Goal: Contribute content

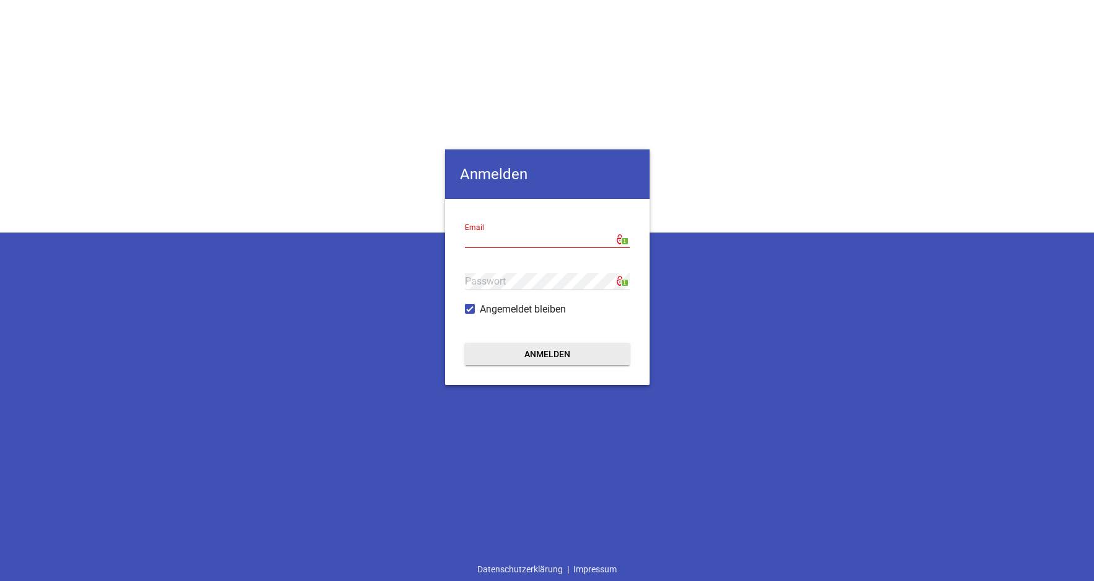
type input "[EMAIL_ADDRESS][DOMAIN_NAME]"
click at [507, 350] on button "Anmelden" at bounding box center [547, 354] width 165 height 22
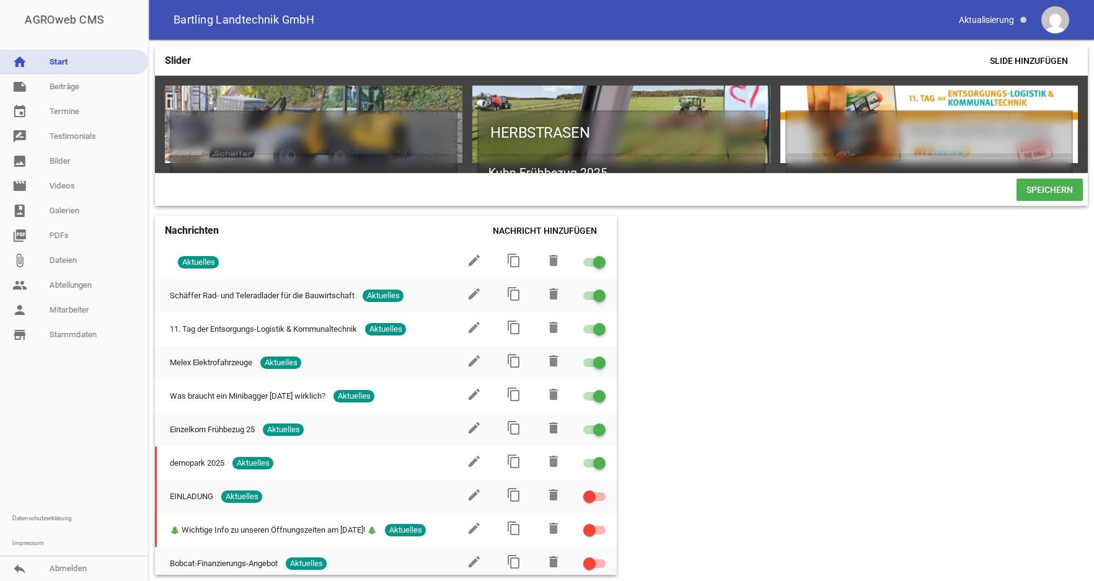
click at [774, 389] on div "Slider Slide hinzufügen games delete crop image HERBSTRASEN Kuhn Frühbezug 2025…" at bounding box center [622, 310] width 946 height 541
drag, startPoint x: 92, startPoint y: 64, endPoint x: 108, endPoint y: 71, distance: 17.5
click at [92, 64] on link "home Start" at bounding box center [74, 62] width 148 height 25
click at [762, 339] on div "Slider Slide hinzufügen games delete crop image HERBSTRASEN Kuhn Frühbezug 2025…" at bounding box center [622, 310] width 946 height 541
click at [806, 438] on div "Slider Slide hinzufügen games delete crop image HERBSTRASEN Kuhn Frühbezug 2025…" at bounding box center [622, 310] width 946 height 541
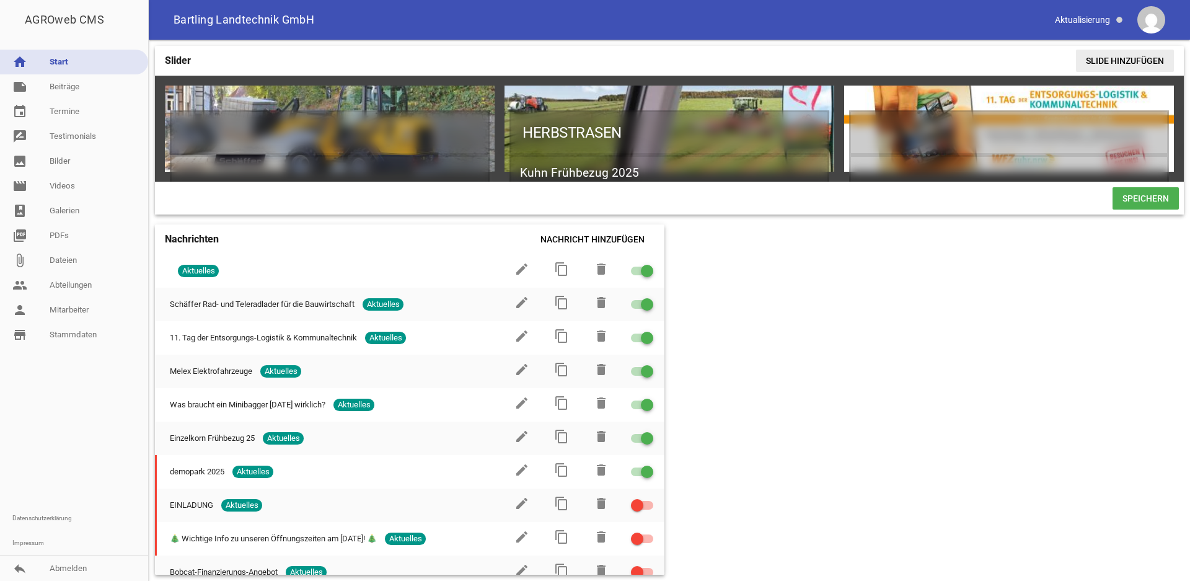
click at [1113, 60] on span "Slide hinzufügen" at bounding box center [1125, 61] width 98 height 22
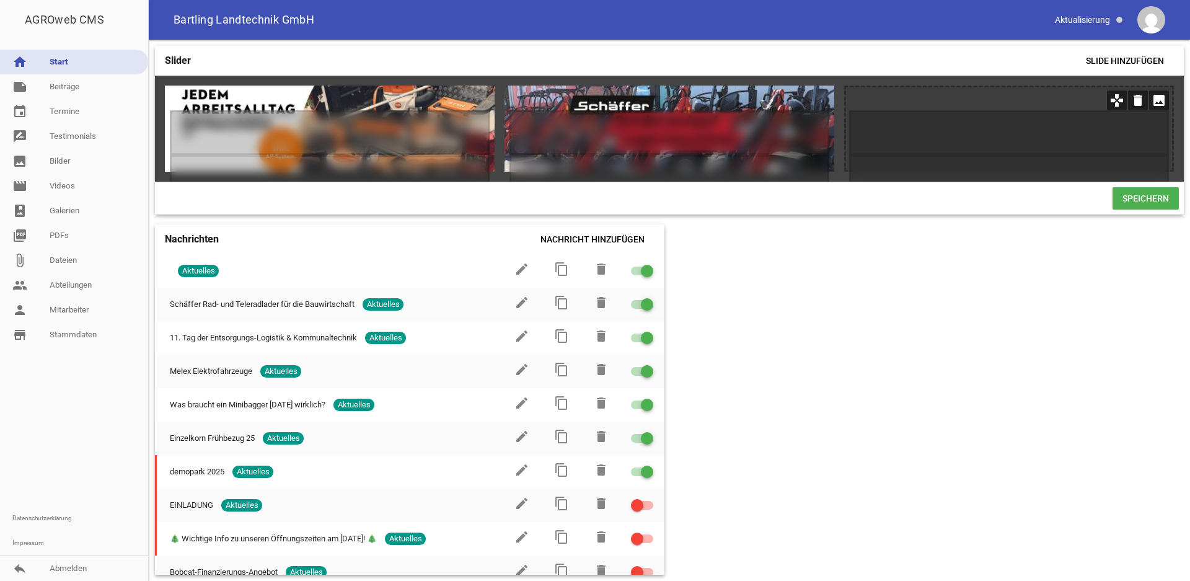
click at [1157, 102] on icon "image" at bounding box center [1160, 101] width 20 height 20
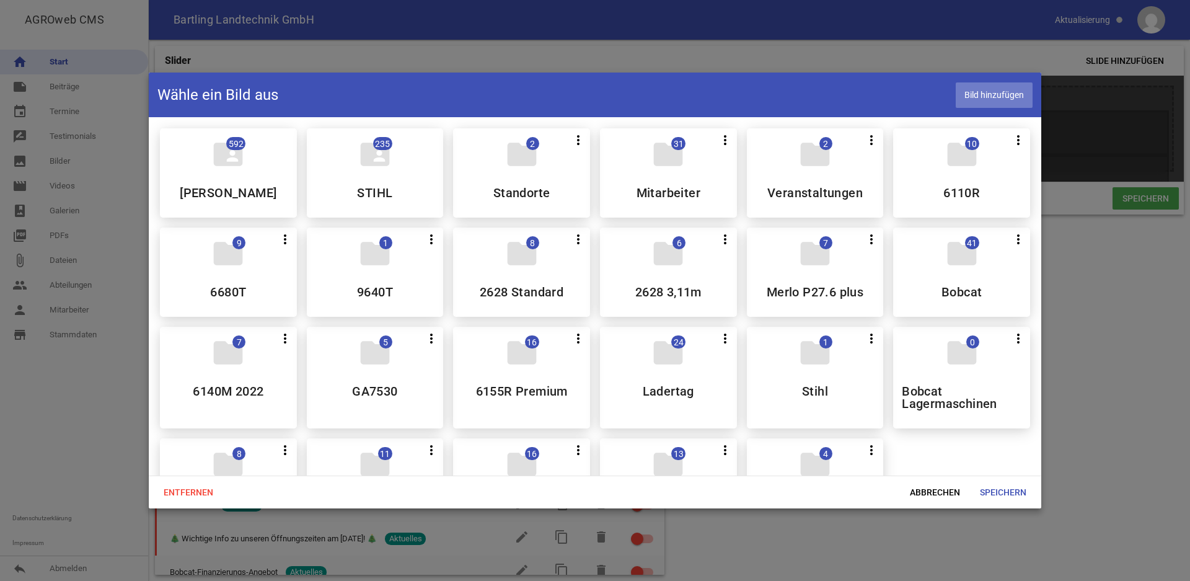
click at [1004, 96] on span "Bild hinzufügen" at bounding box center [994, 94] width 77 height 25
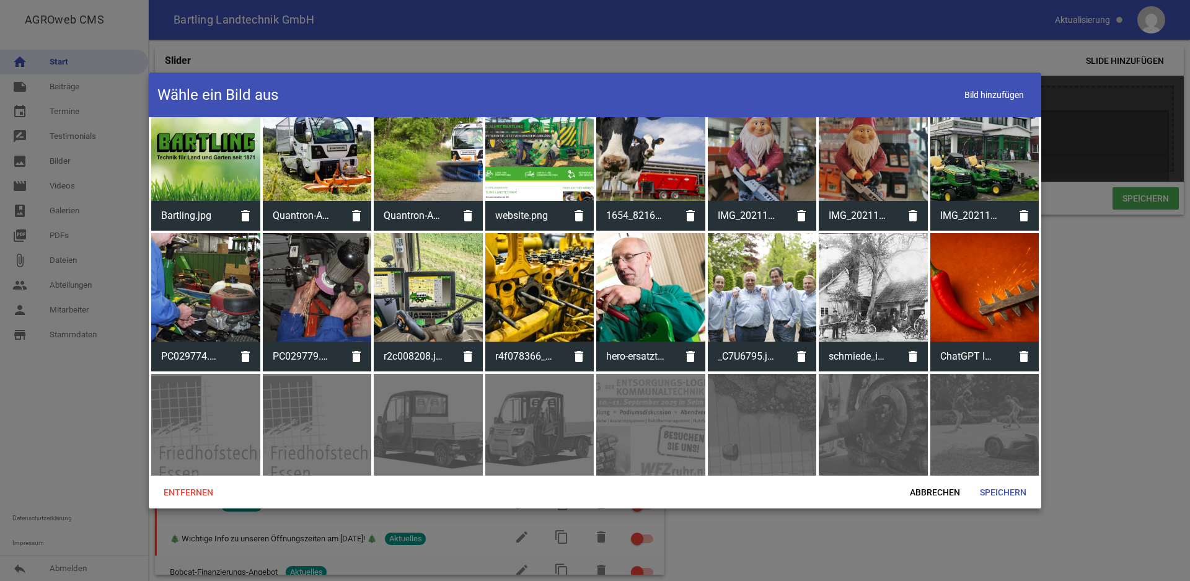
scroll to position [2960, 0]
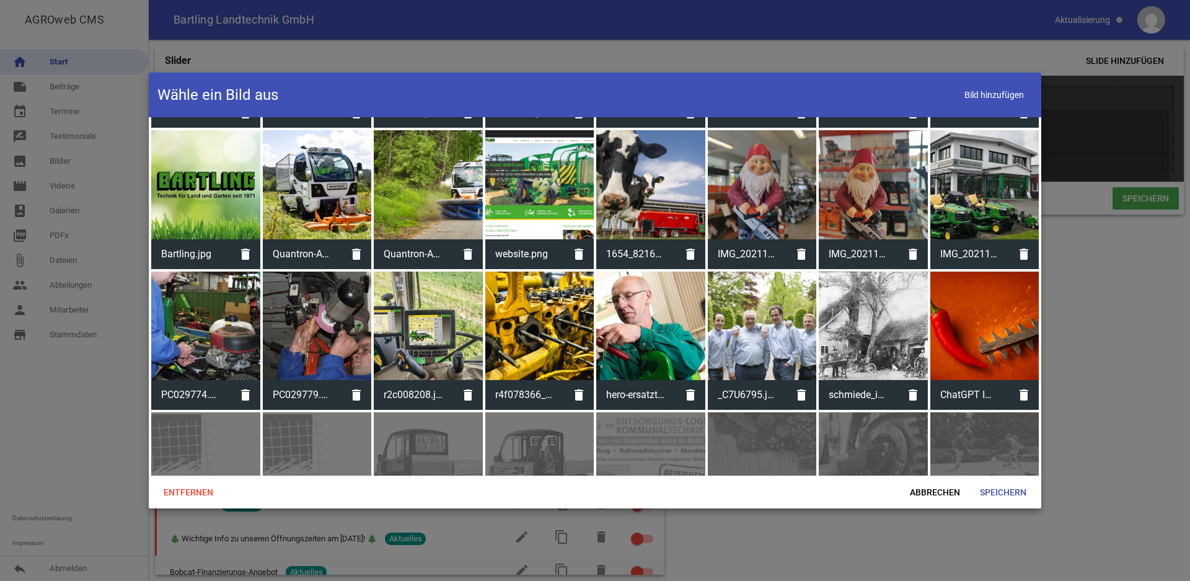
click at [960, 323] on div at bounding box center [985, 326] width 109 height 109
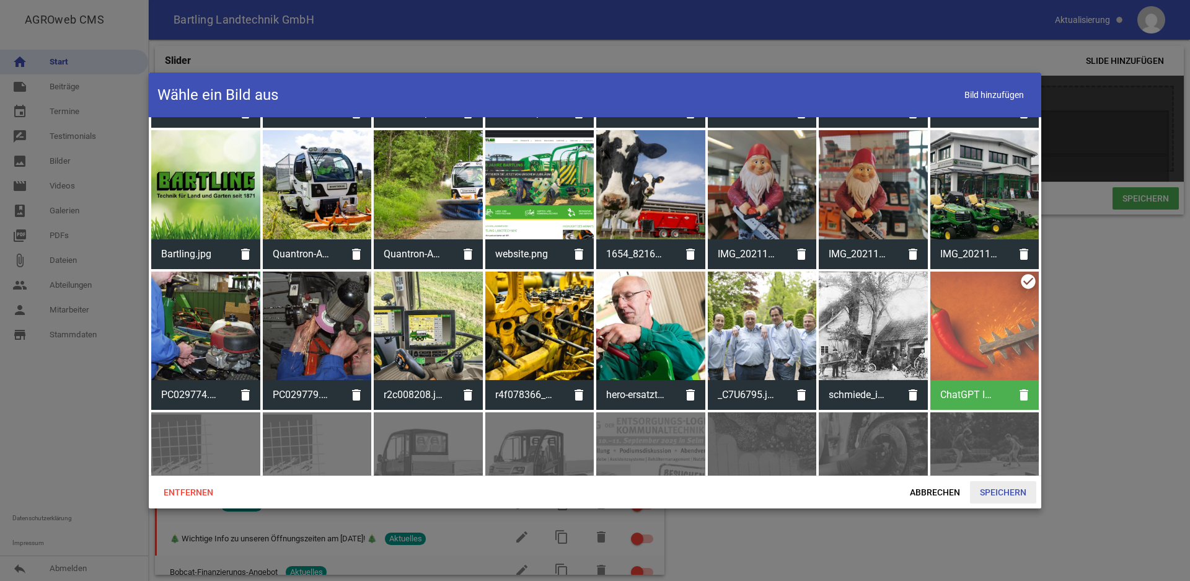
click at [998, 498] on span "Speichern" at bounding box center [1003, 492] width 66 height 22
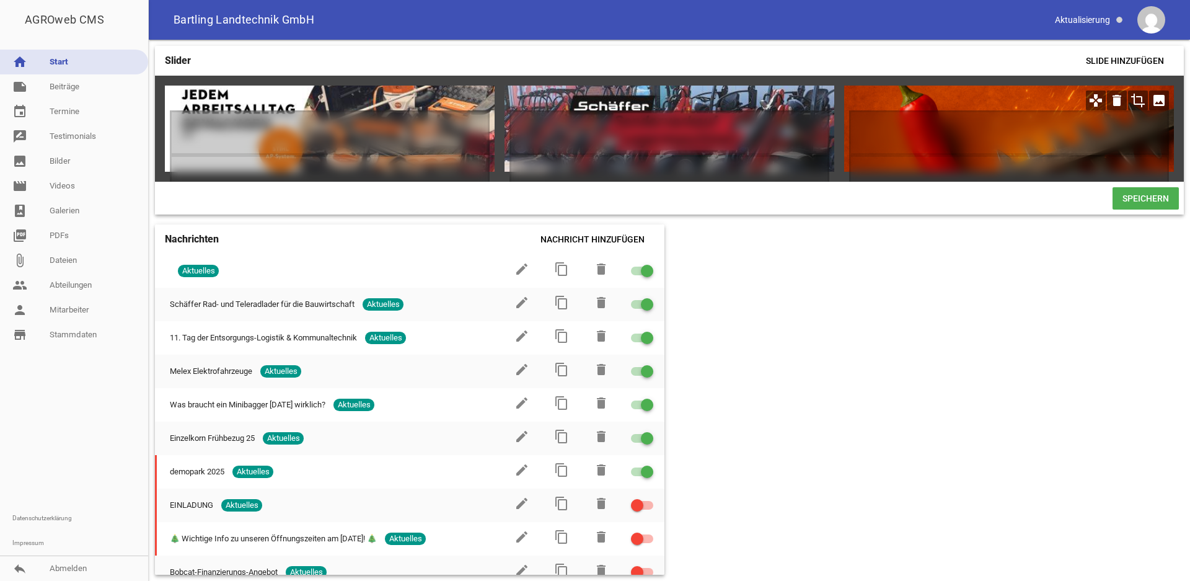
click at [1138, 102] on icon "crop" at bounding box center [1138, 101] width 20 height 20
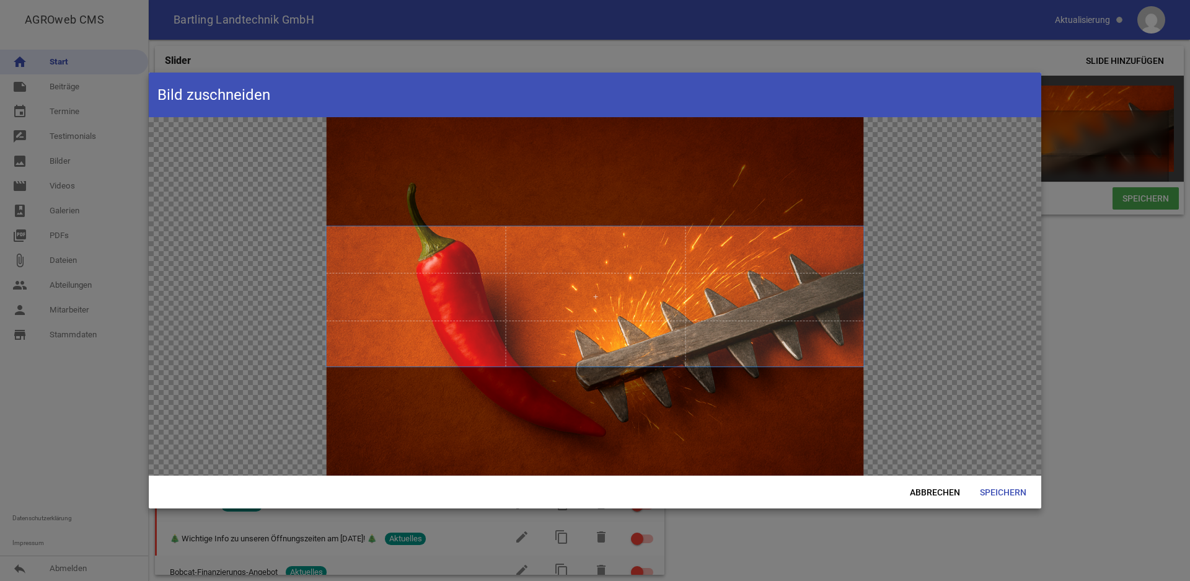
click at [740, 379] on div at bounding box center [595, 296] width 893 height 358
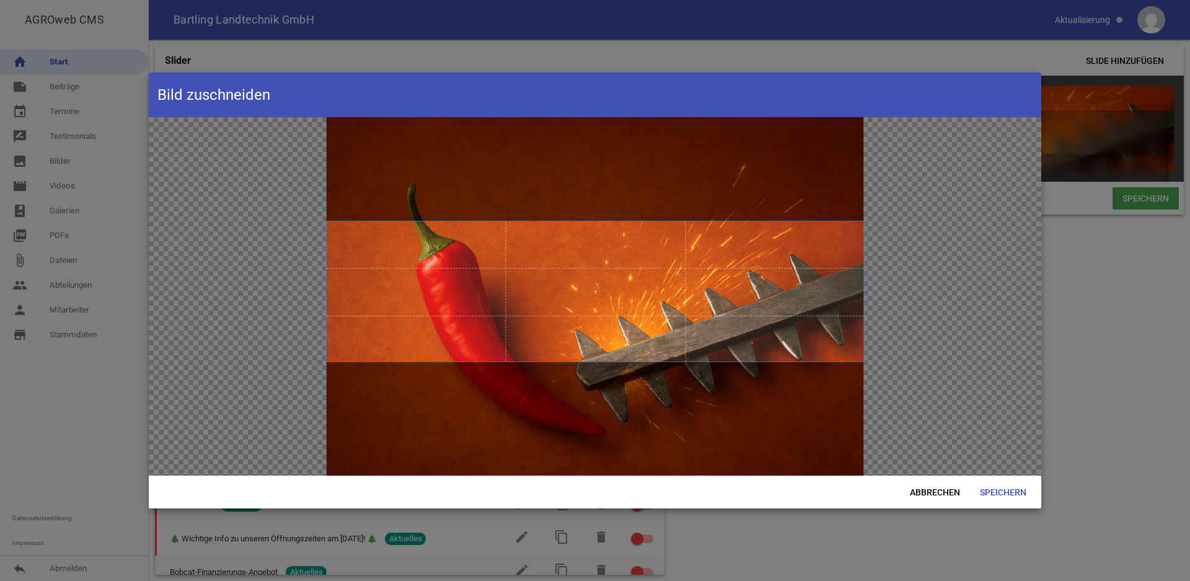
click at [728, 309] on span at bounding box center [596, 291] width 538 height 140
click at [1006, 492] on span "Speichern" at bounding box center [1003, 492] width 66 height 22
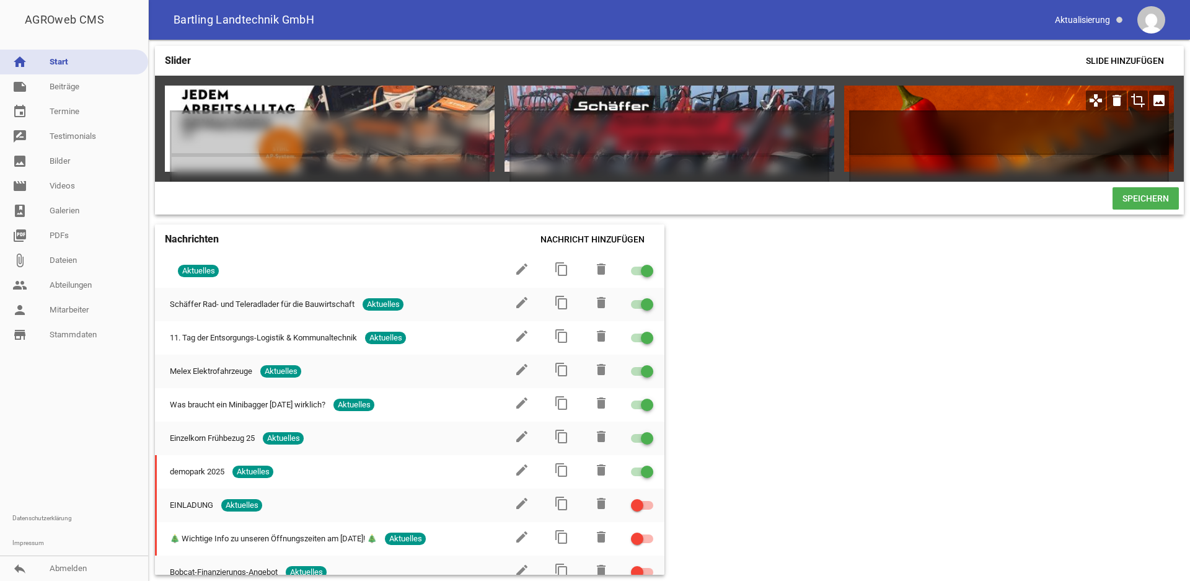
click at [925, 129] on h1 at bounding box center [1009, 132] width 320 height 45
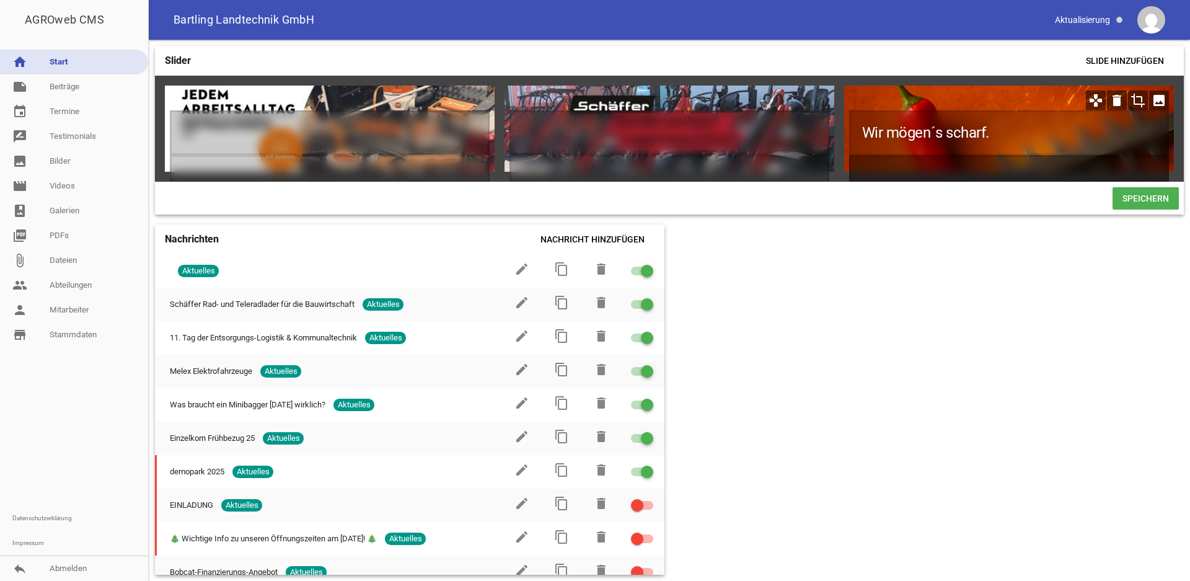
click at [905, 159] on h2 at bounding box center [1009, 173] width 320 height 37
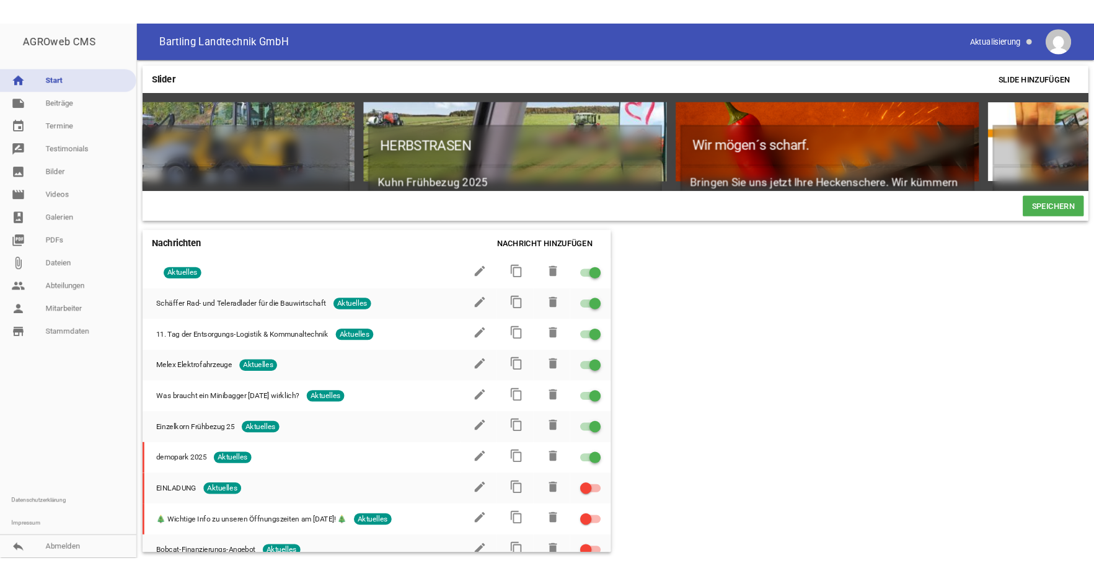
scroll to position [0, 0]
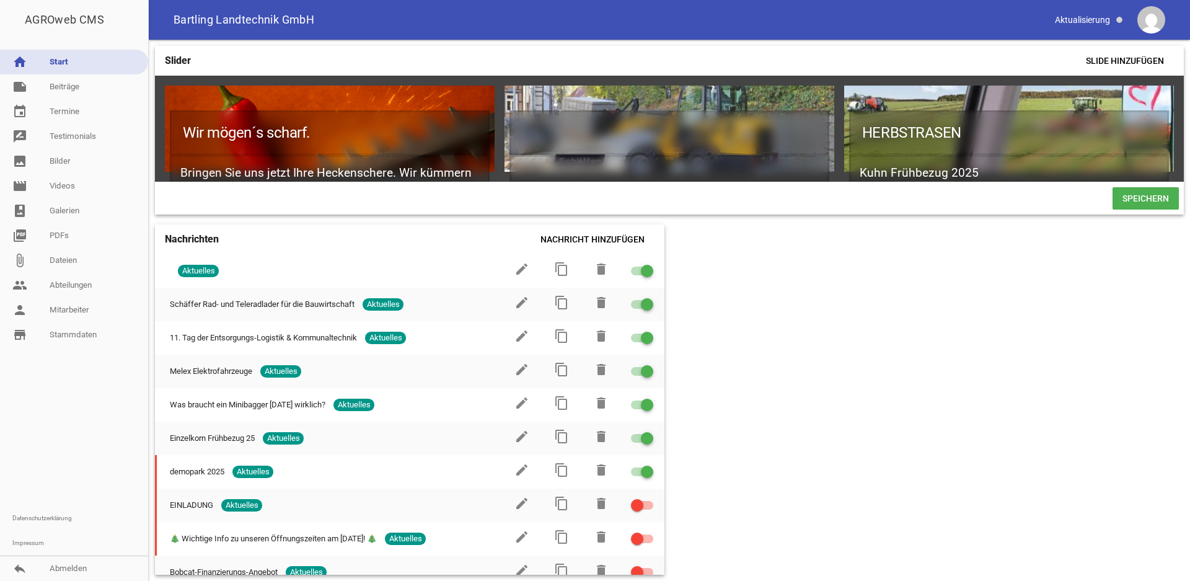
click at [1133, 208] on span "Speichern" at bounding box center [1146, 198] width 66 height 22
